Goal: Information Seeking & Learning: Learn about a topic

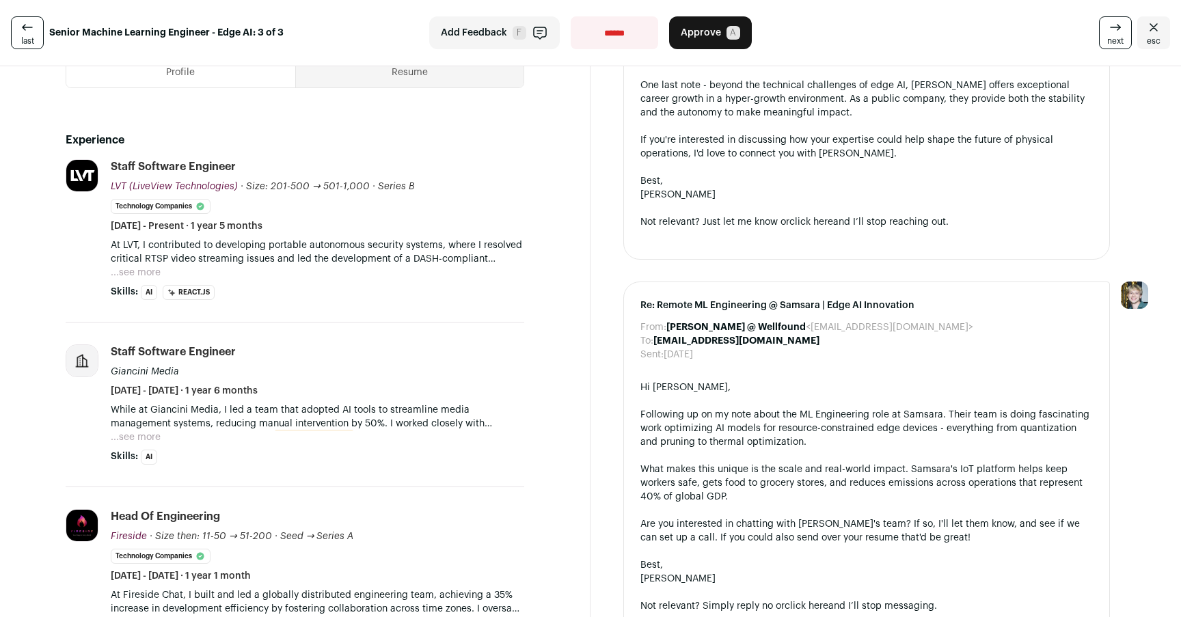
scroll to position [366, 0]
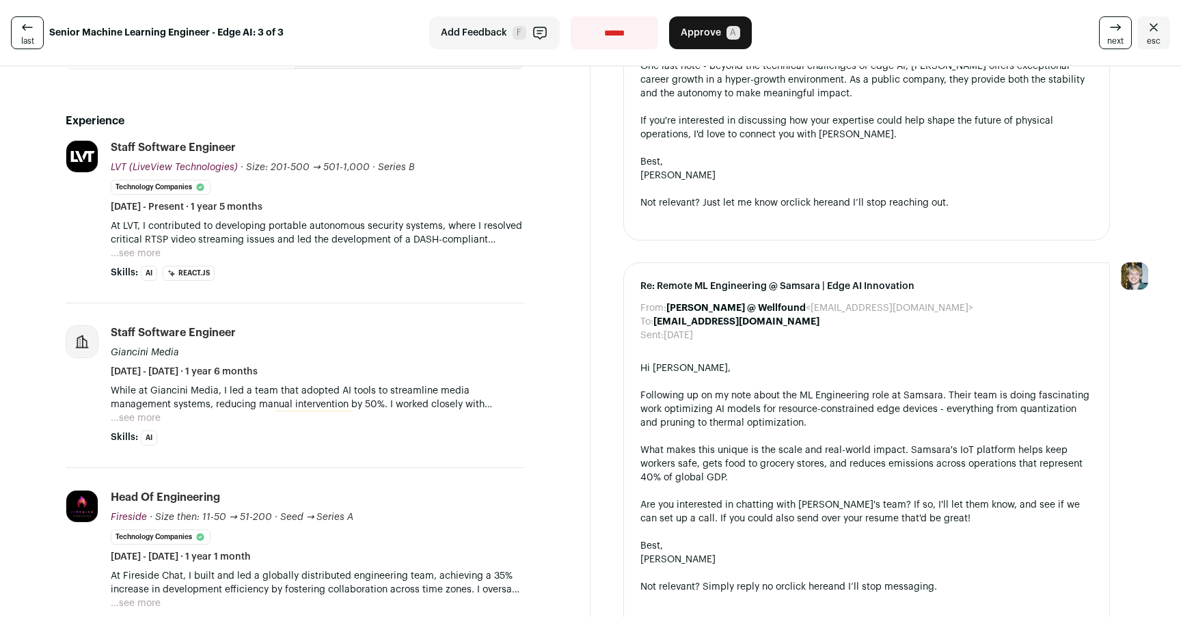
click at [146, 252] on button "...see more" at bounding box center [136, 254] width 50 height 14
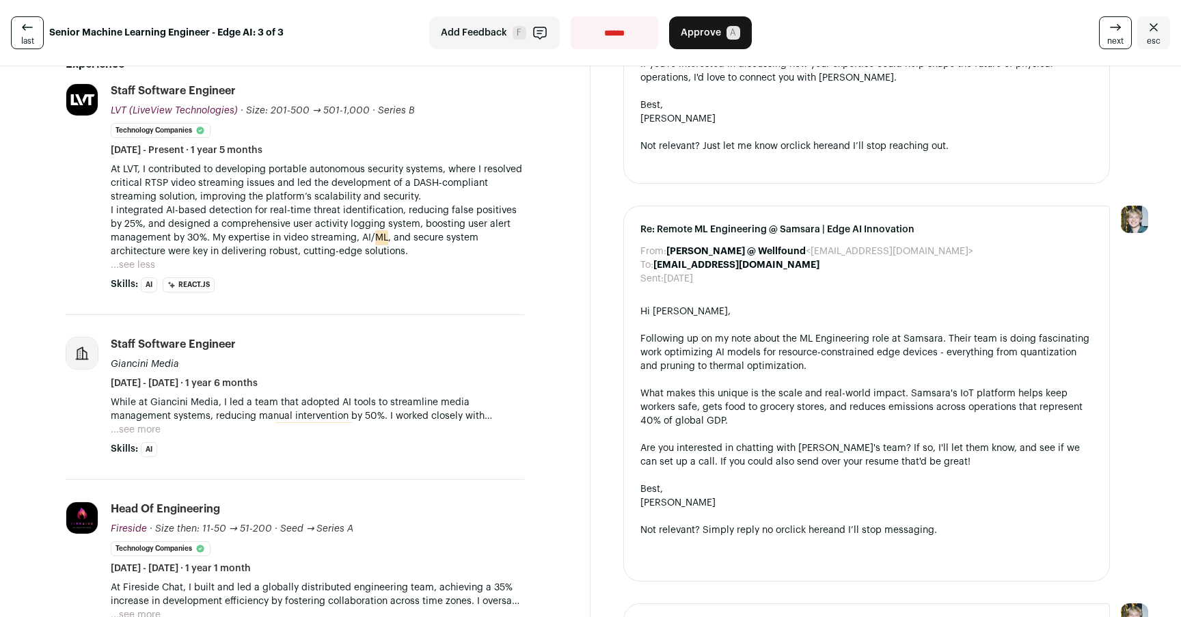
scroll to position [435, 0]
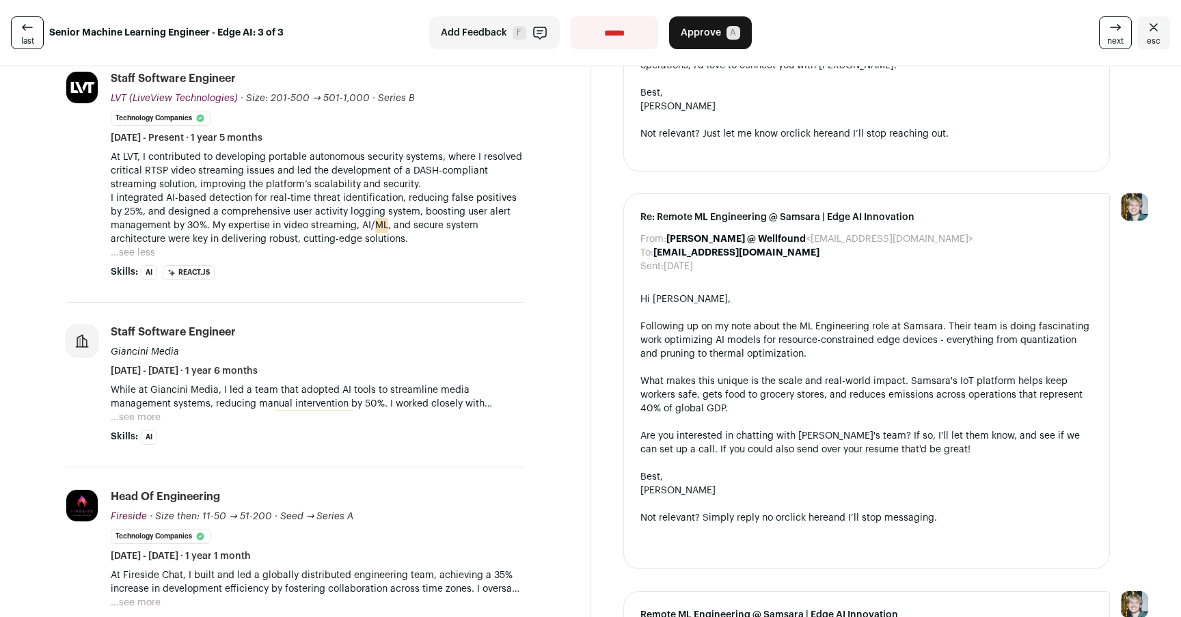
click at [482, 214] on p "I integrated AI-based detection for real-time threat identification, reducing f…" at bounding box center [317, 218] width 413 height 55
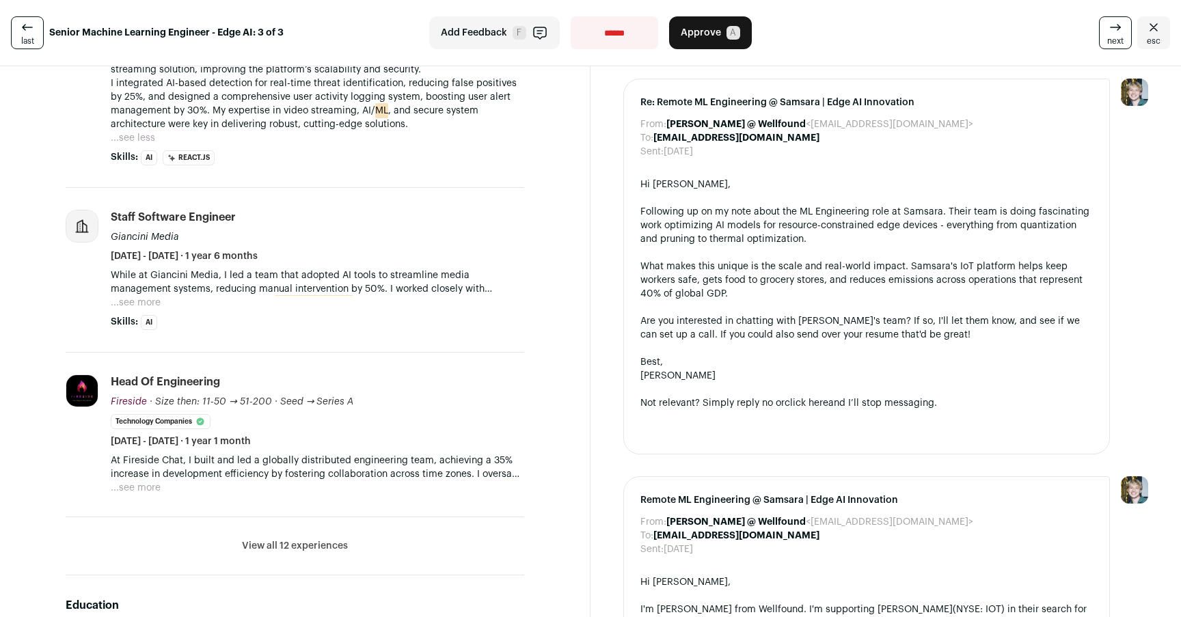
scroll to position [563, 0]
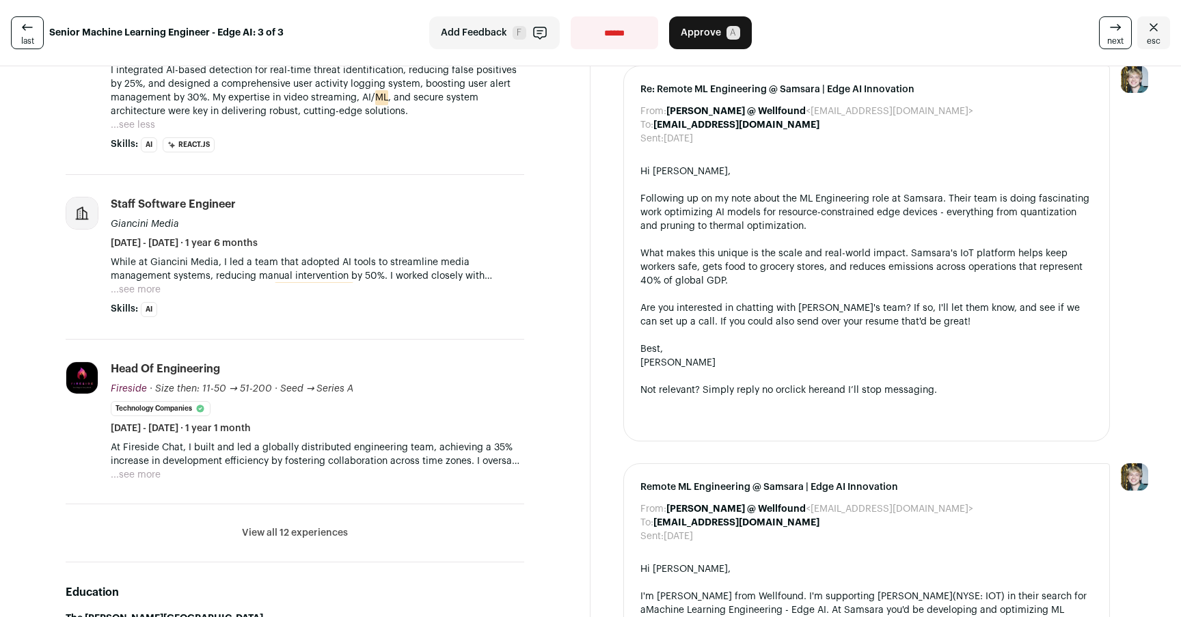
click at [156, 293] on button "...see more" at bounding box center [136, 290] width 50 height 14
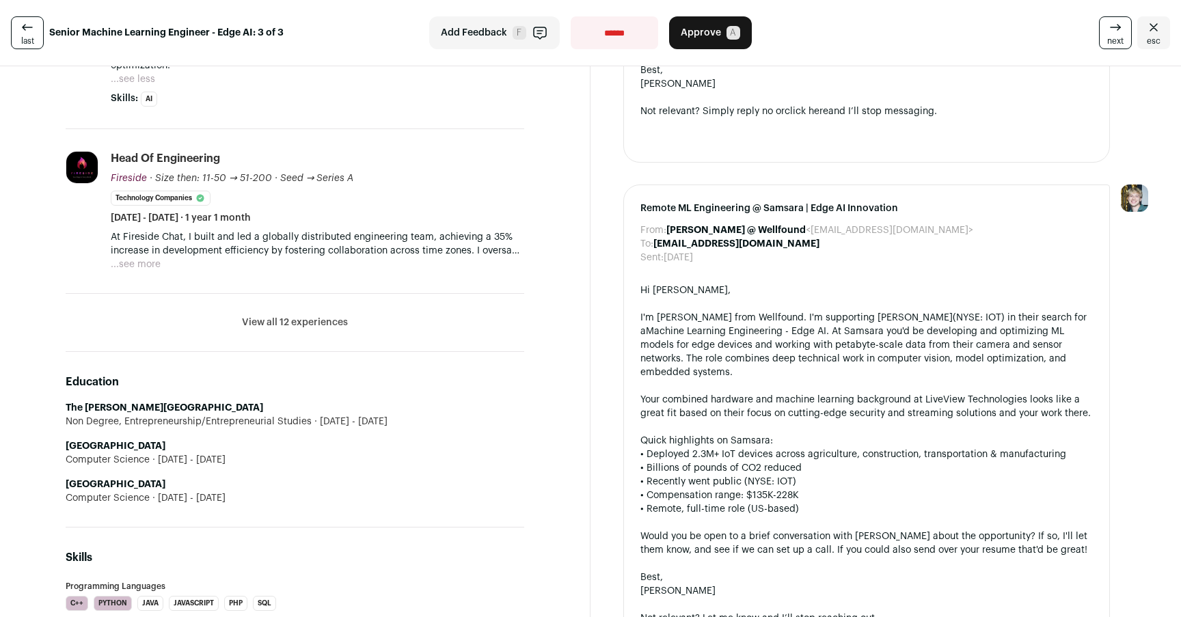
scroll to position [857, 0]
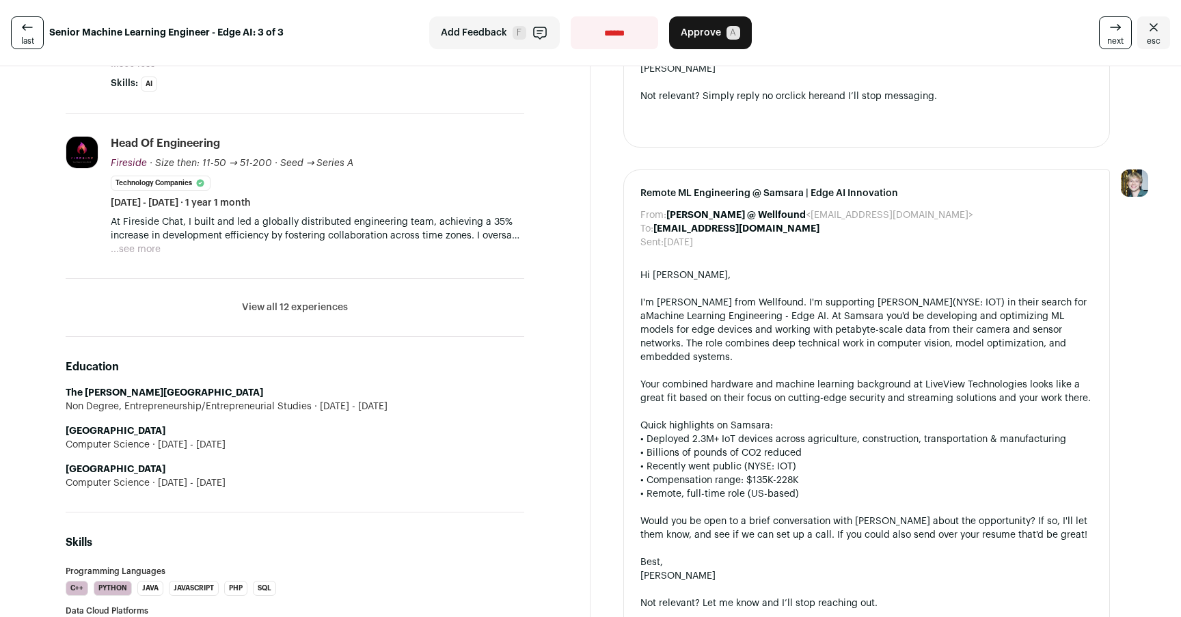
click at [310, 301] on button "View all 12 experiences" at bounding box center [295, 308] width 106 height 14
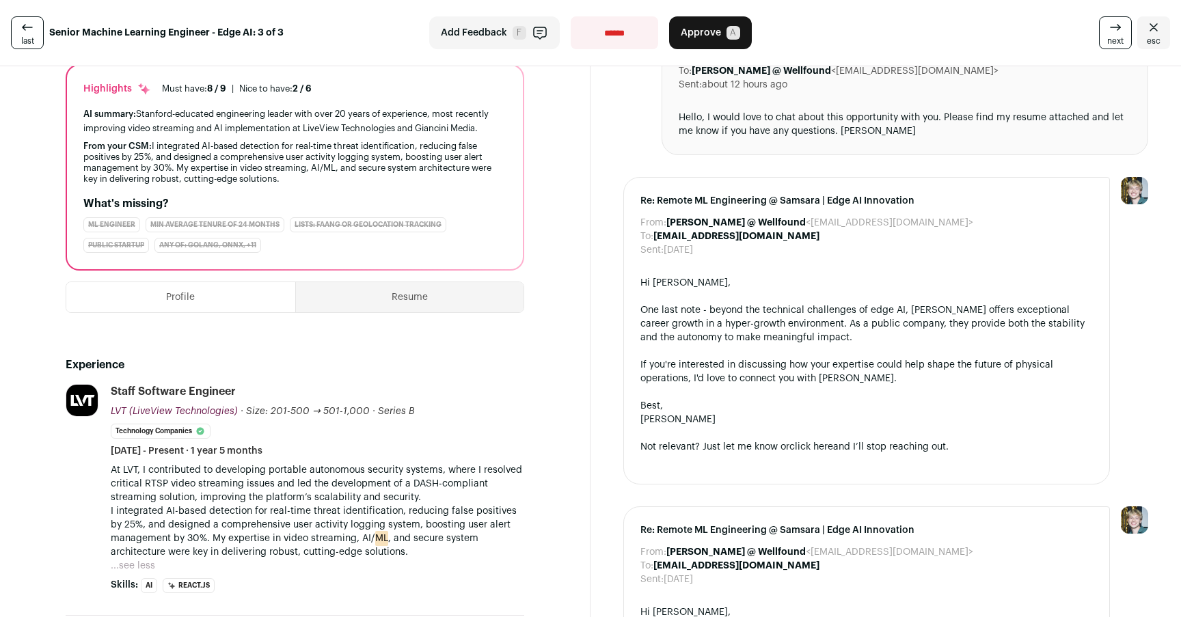
scroll to position [100, 0]
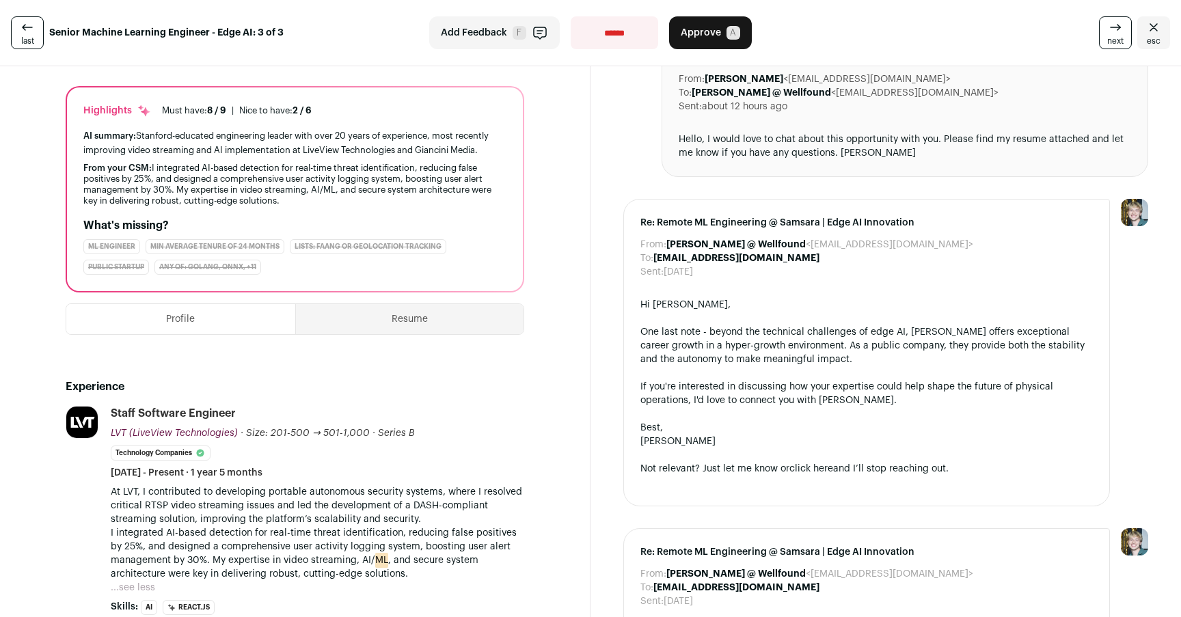
click at [603, 33] on select "**********" at bounding box center [614, 32] width 87 height 33
select select "**********"
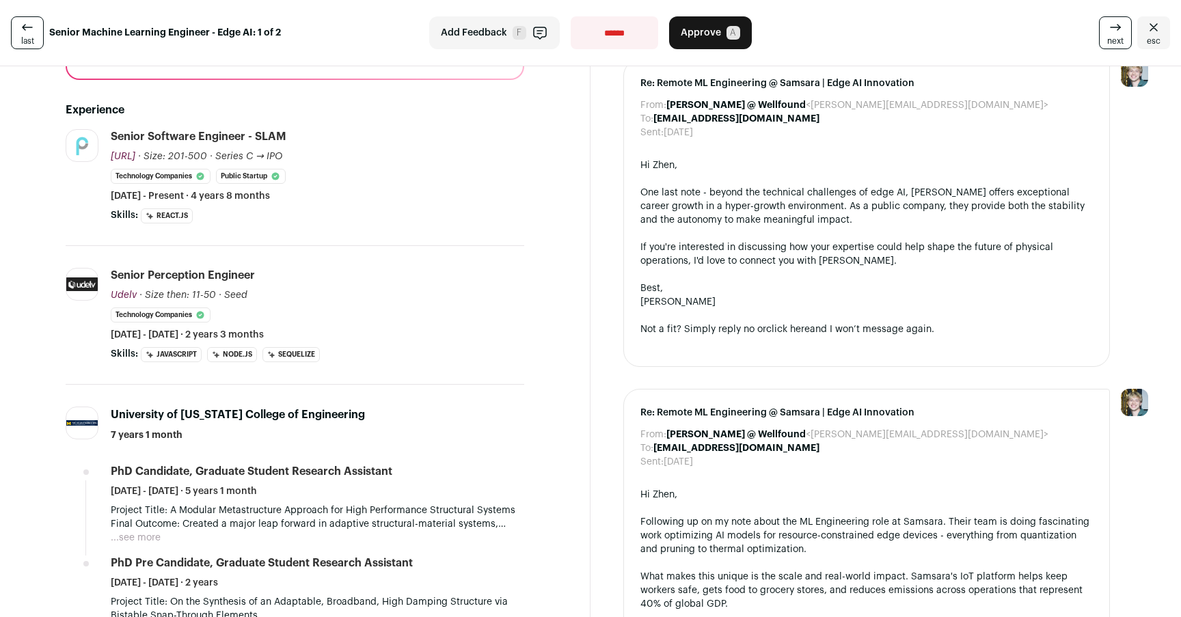
scroll to position [389, 0]
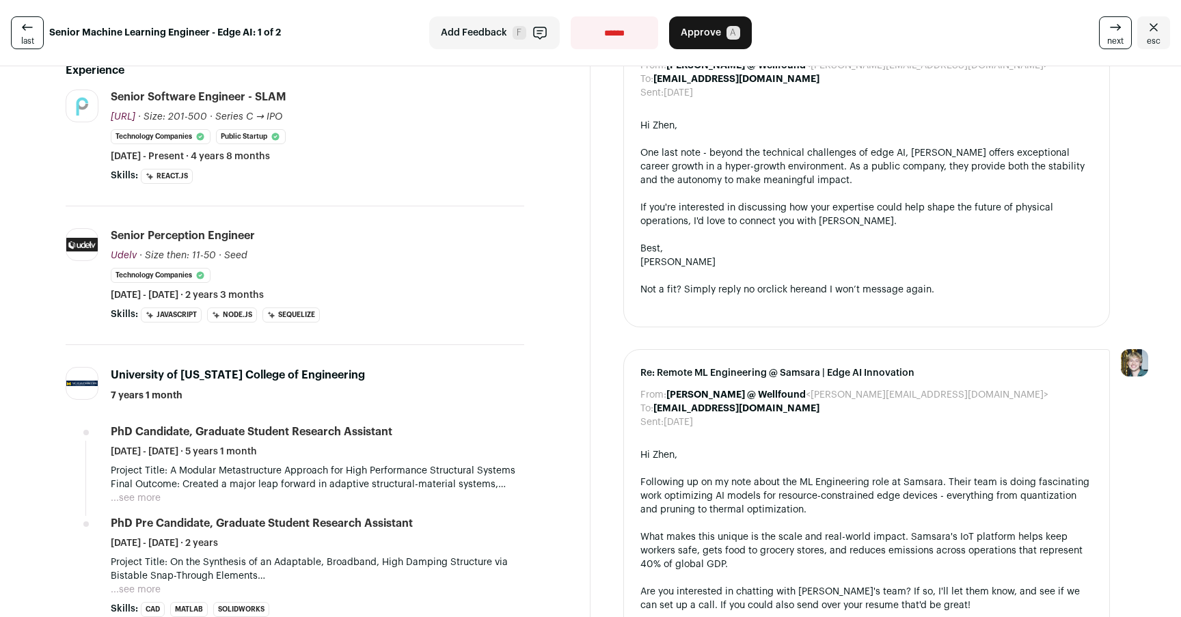
click at [479, 286] on div "Senior Perception Engineer Udelv Udelv [DOMAIN_NAME] Add to company list Public…" at bounding box center [317, 265] width 413 height 74
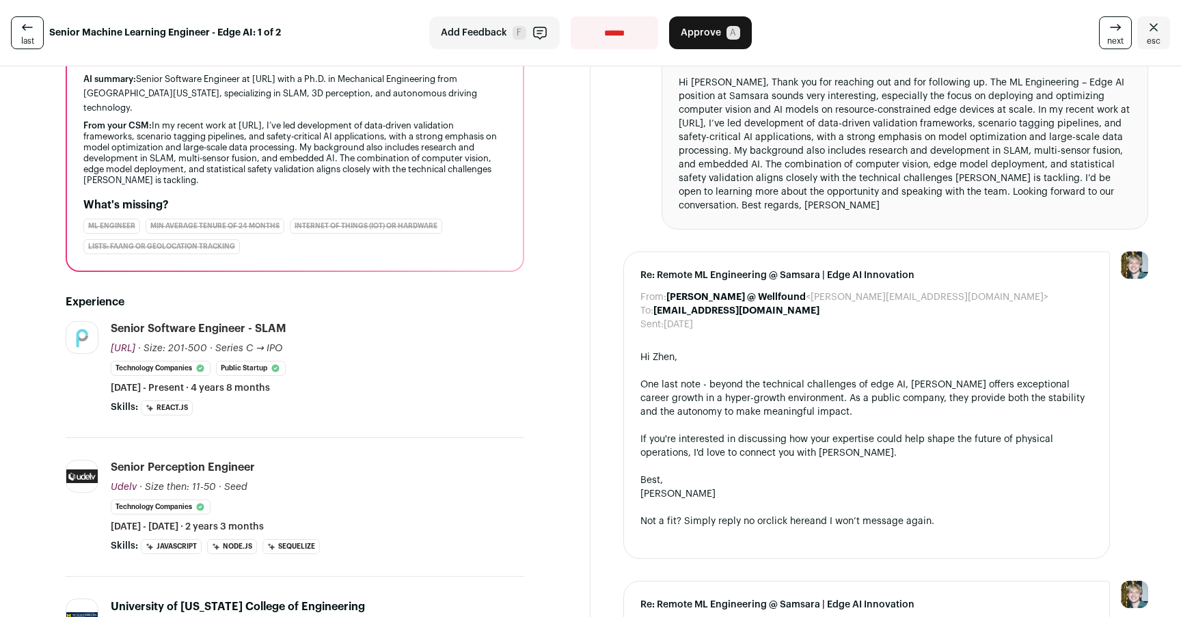
scroll to position [0, 0]
